Goal: Task Accomplishment & Management: Use online tool/utility

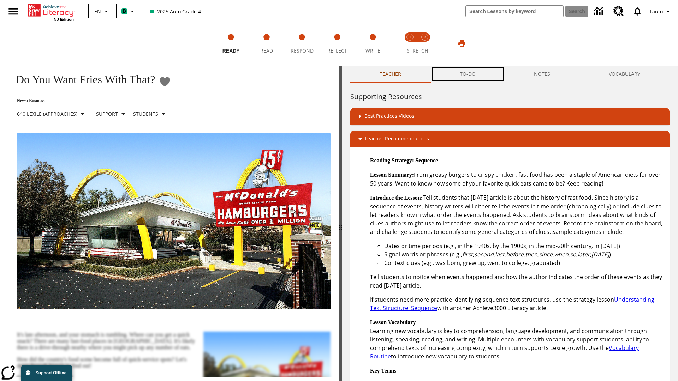
click at [468, 74] on button "TO-DO" at bounding box center [467, 74] width 74 height 17
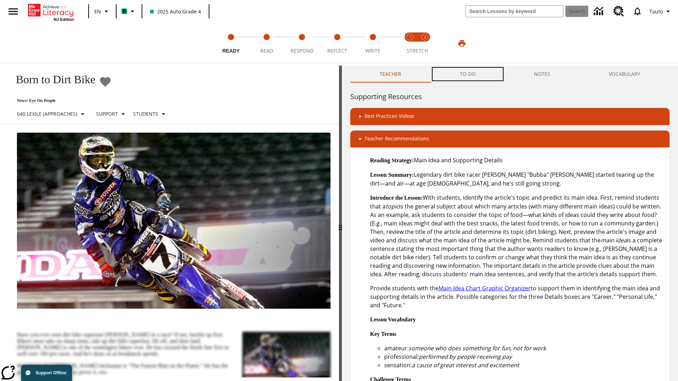
click at [468, 74] on button "TO-DO" at bounding box center [467, 74] width 74 height 17
